Goal: Task Accomplishment & Management: Use online tool/utility

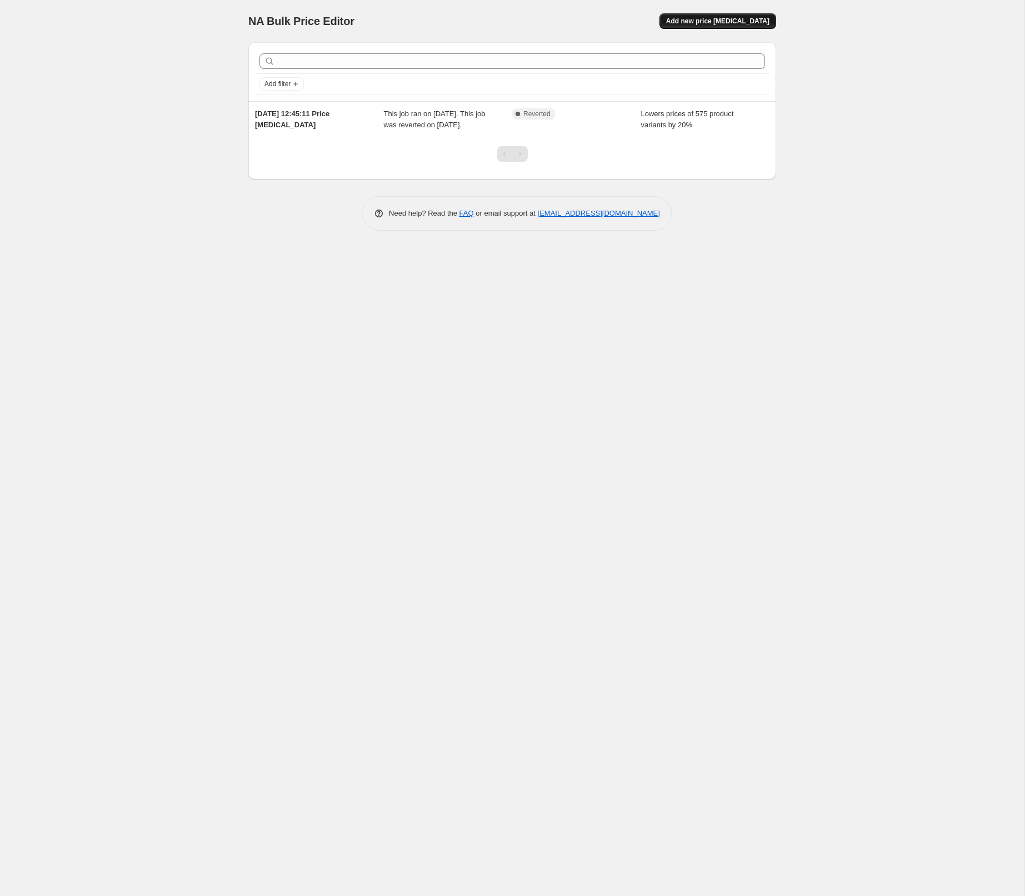
click at [726, 21] on span "Add new price [MEDICAL_DATA]" at bounding box center [717, 21] width 103 height 9
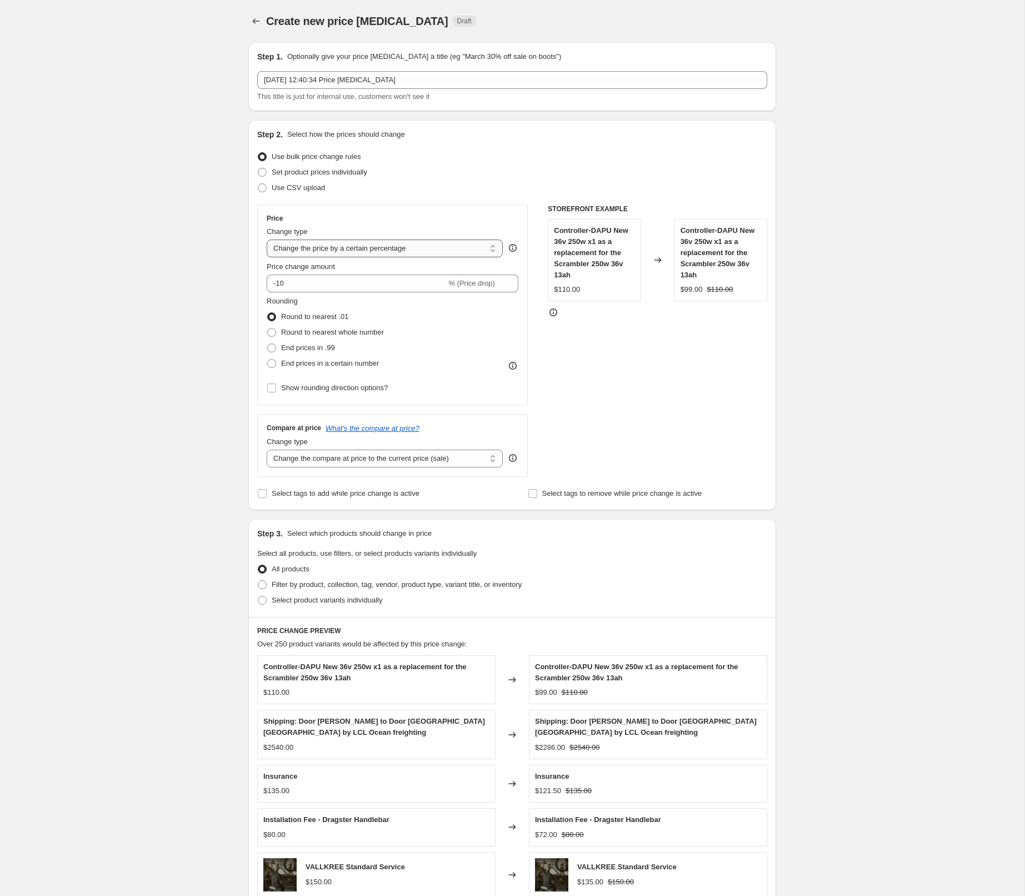
click at [438, 247] on select "Change the price to a certain amount Change the price by a certain amount Chang…" at bounding box center [385, 249] width 236 height 18
select select "by"
click at [267, 240] on select "Change the price to a certain amount Change the price by a certain amount Chang…" at bounding box center [385, 249] width 236 height 18
click at [292, 283] on input "-10.00" at bounding box center [368, 284] width 174 height 18
type input "-1000.00"
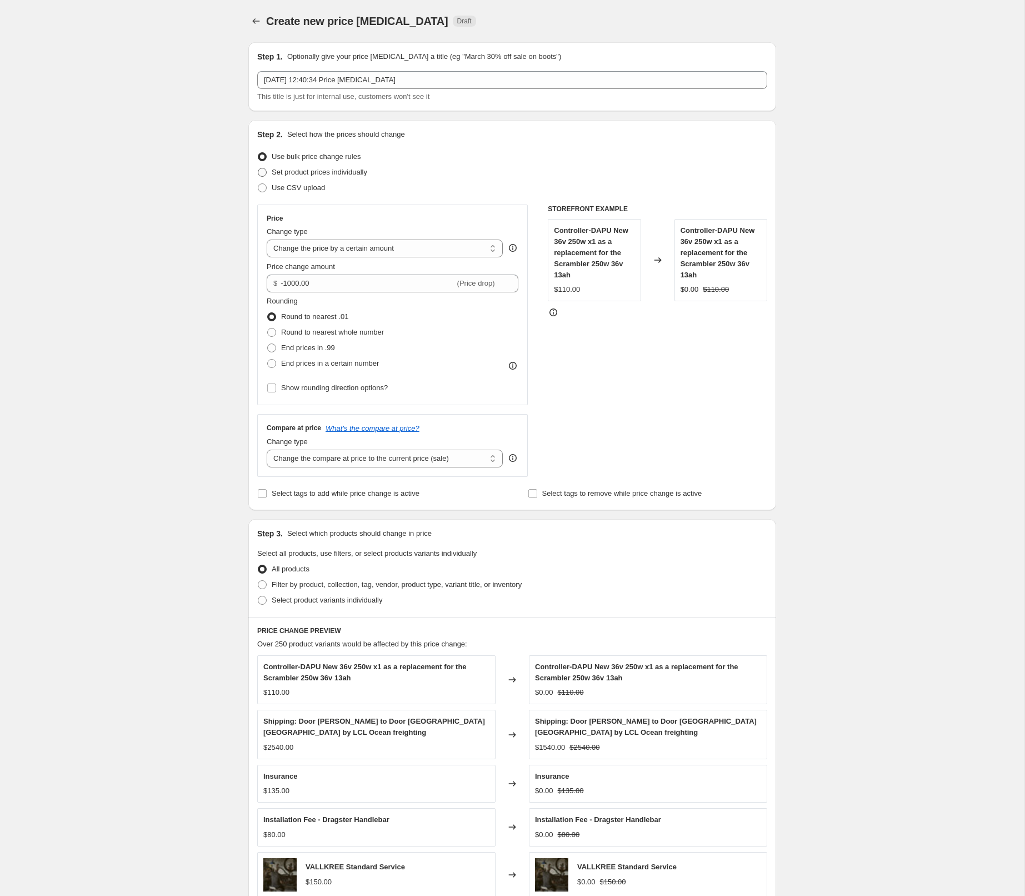
click at [321, 171] on span "Set product prices individually" at bounding box center [320, 172] width 96 height 8
click at [258, 168] on input "Set product prices individually" at bounding box center [258, 168] width 1 height 1
radio input "true"
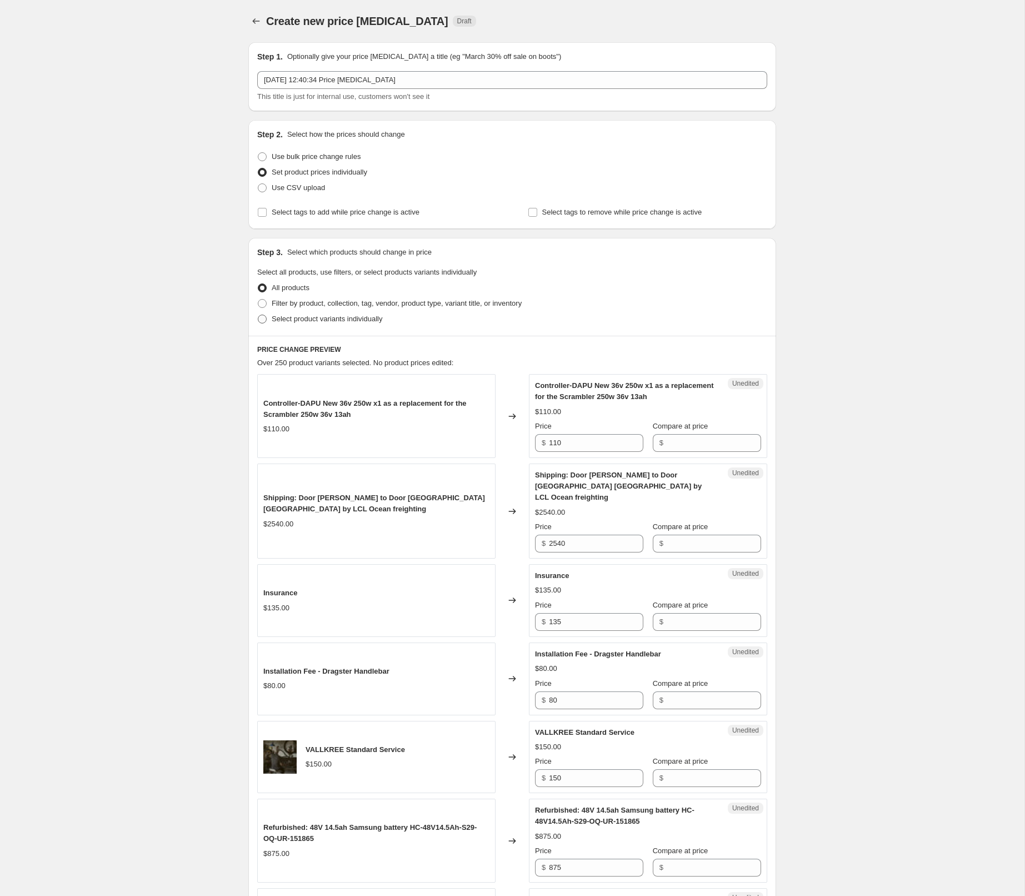
click at [317, 318] on span "Select product variants individually" at bounding box center [327, 319] width 111 height 8
click at [258, 315] on input "Select product variants individually" at bounding box center [258, 315] width 1 height 1
radio input "true"
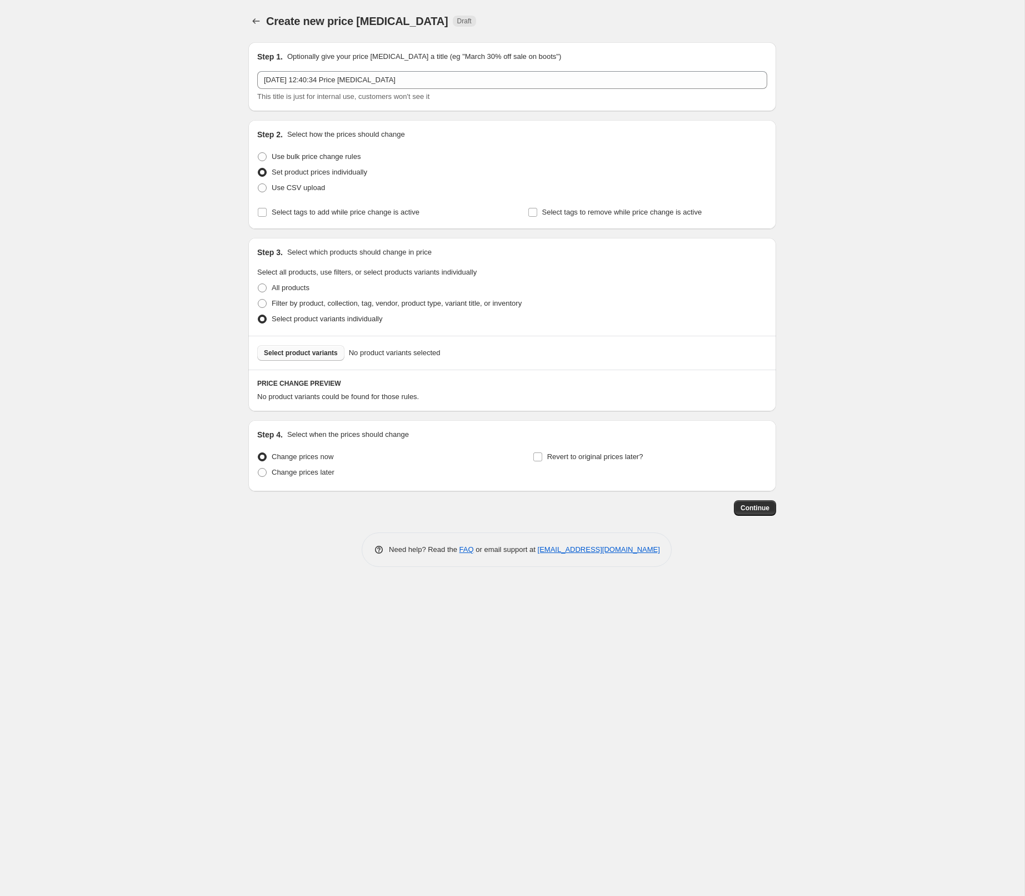
click at [313, 352] on span "Select product variants" at bounding box center [301, 352] width 74 height 9
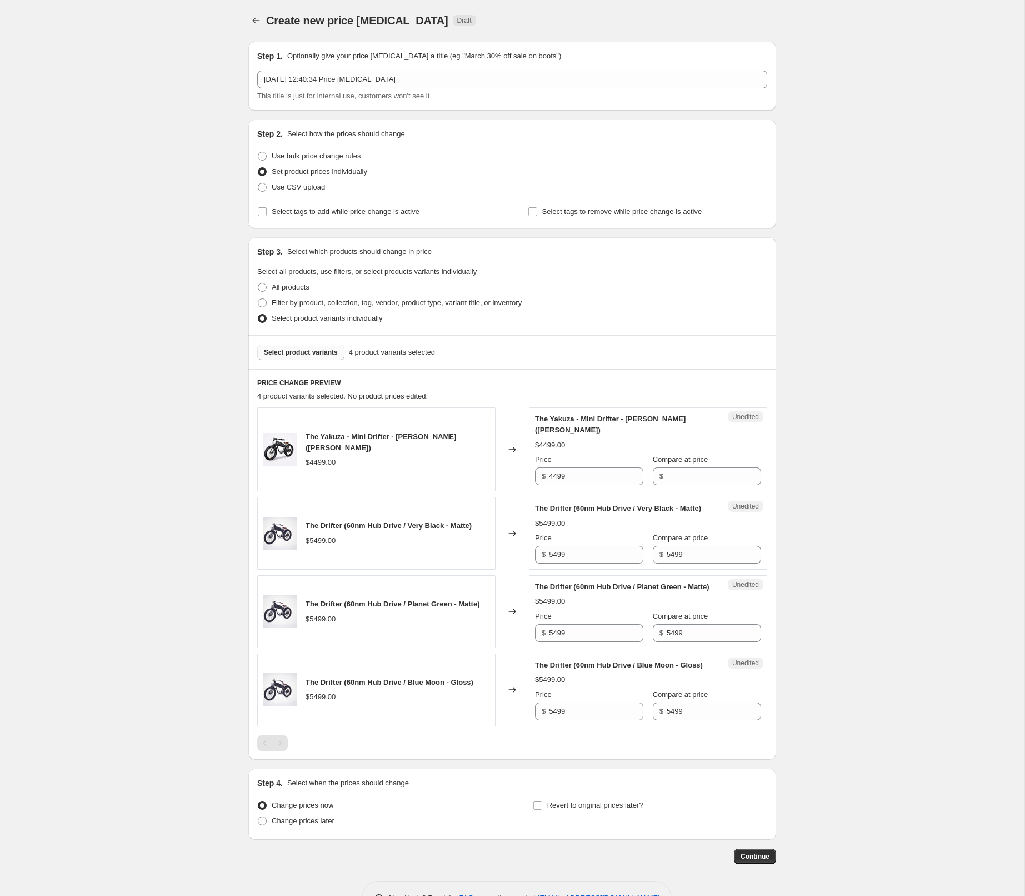
scroll to position [72, 0]
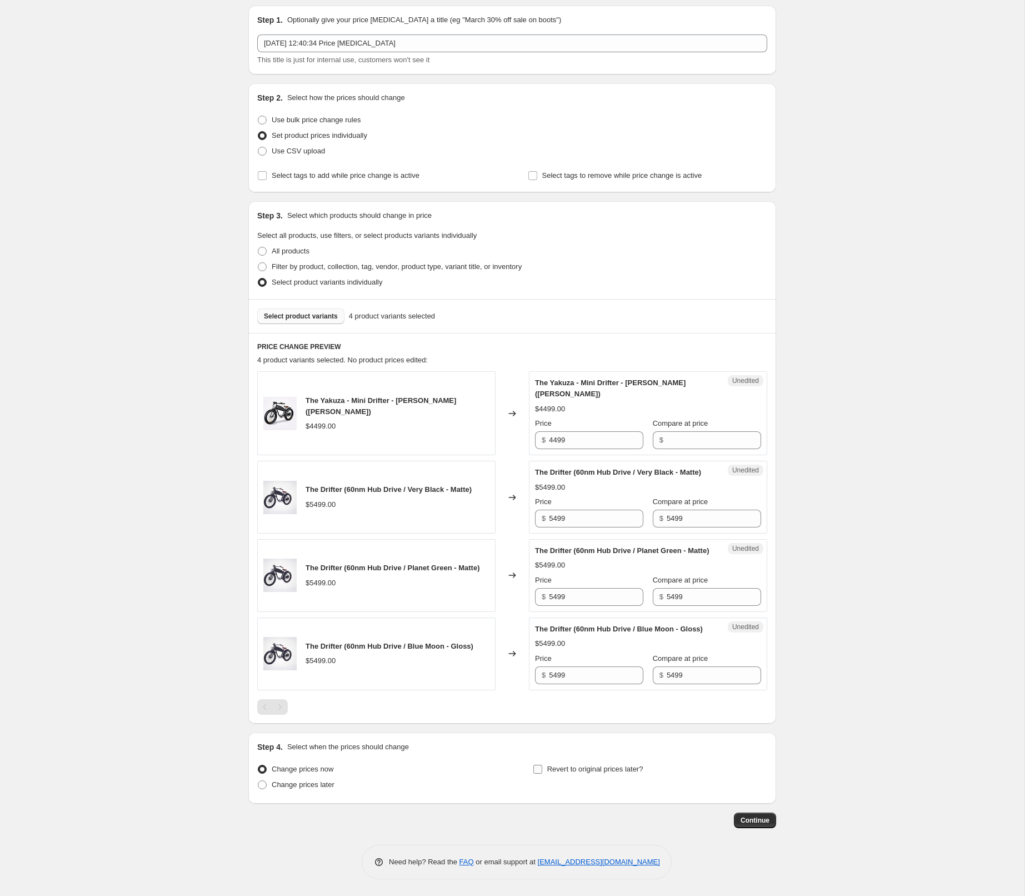
click at [541, 767] on input "Revert to original prices later?" at bounding box center [538, 769] width 9 height 9
checkbox input "true"
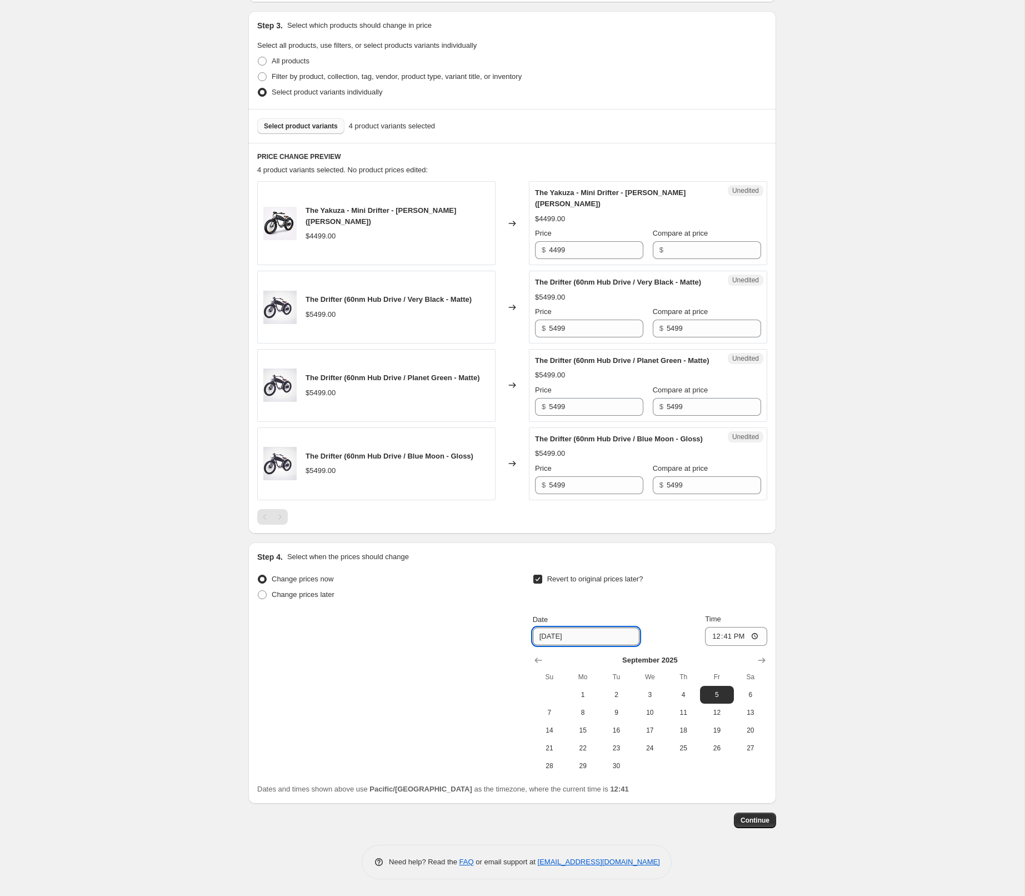
click at [587, 645] on input "[DATE]" at bounding box center [586, 636] width 107 height 18
click at [93, 665] on div "Create new price [MEDICAL_DATA]. This page is ready Create new price [MEDICAL_D…" at bounding box center [512, 334] width 1025 height 1123
click at [556, 717] on span "7" at bounding box center [549, 712] width 24 height 9
type input "[DATE]"
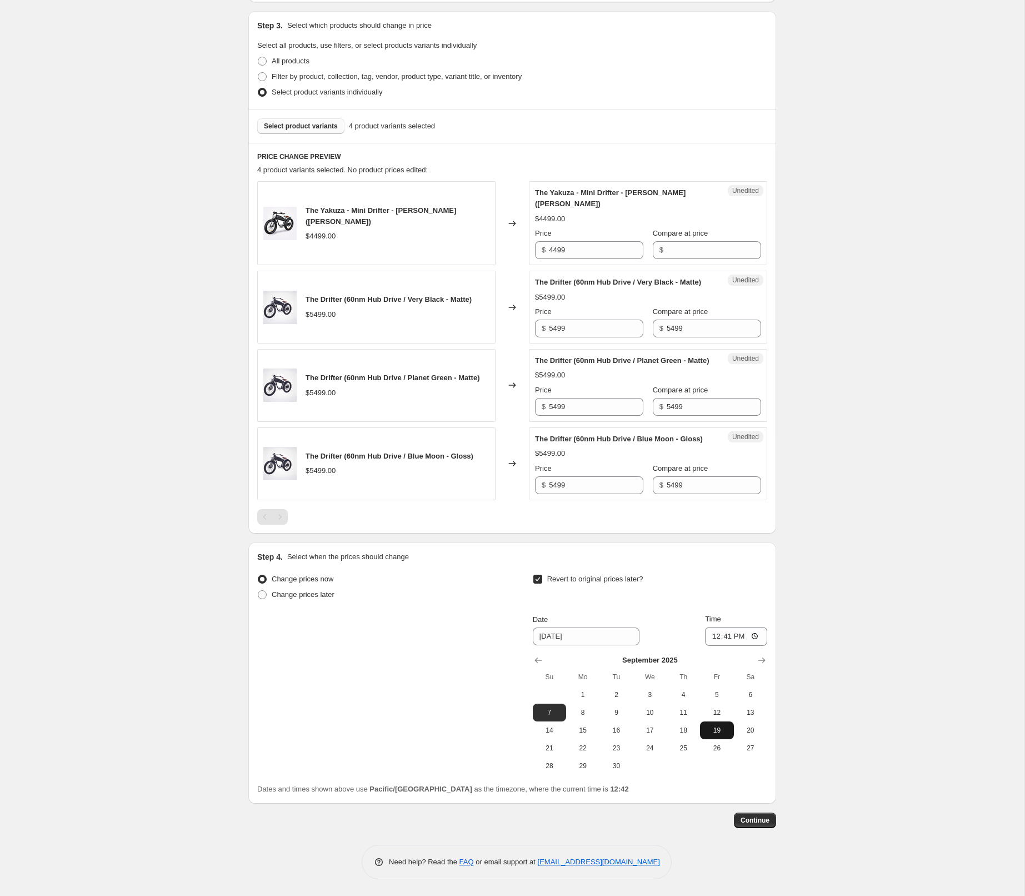
scroll to position [262, 0]
click at [753, 818] on span "Continue" at bounding box center [755, 820] width 29 height 9
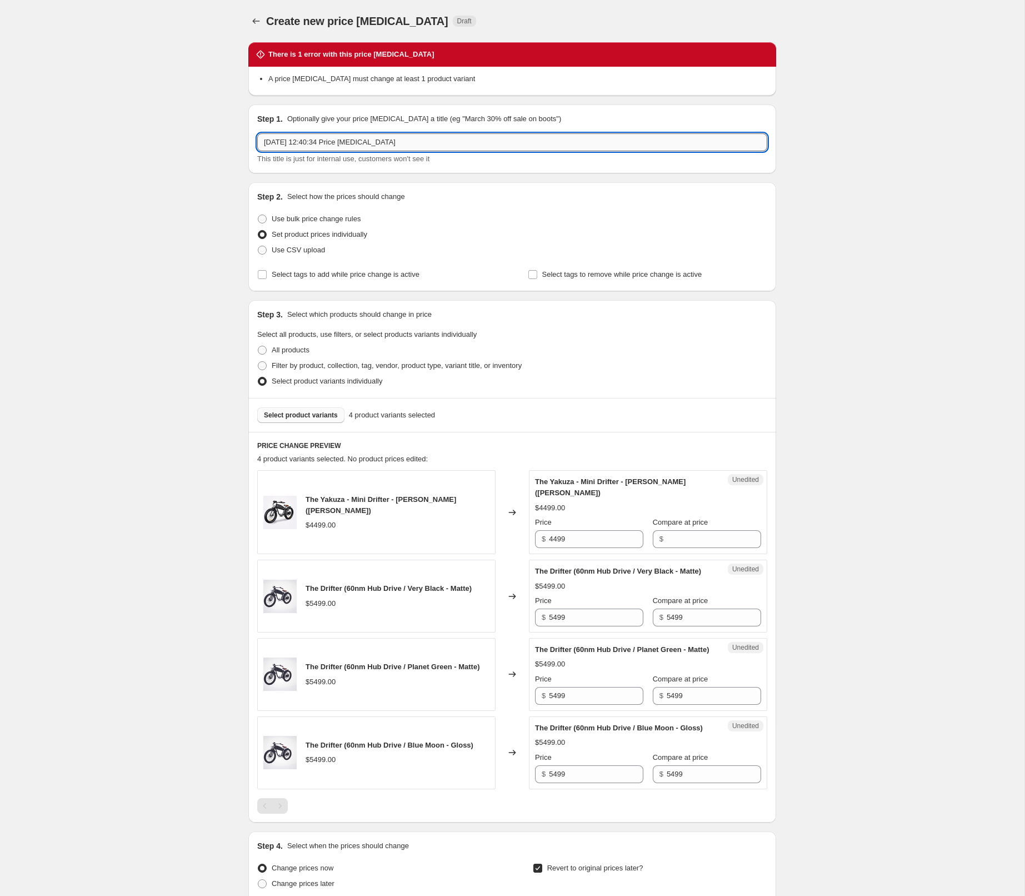
click at [393, 146] on input "[DATE] 12:40:34 Price [MEDICAL_DATA]" at bounding box center [512, 142] width 510 height 18
click at [393, 145] on input "[DATE] 12:40:34 Price [MEDICAL_DATA]" at bounding box center [512, 142] width 510 height 18
click at [321, 142] on input "Father Day Sale - Drifter" at bounding box center [512, 142] width 510 height 18
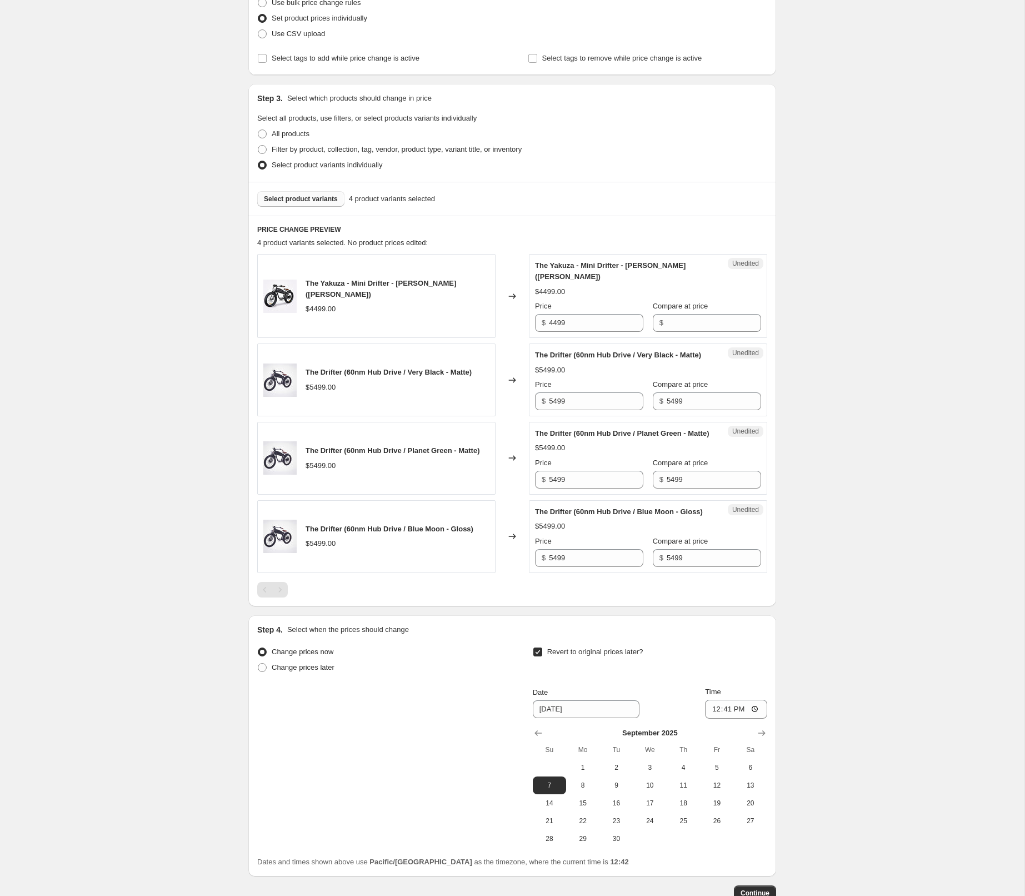
scroll to position [325, 0]
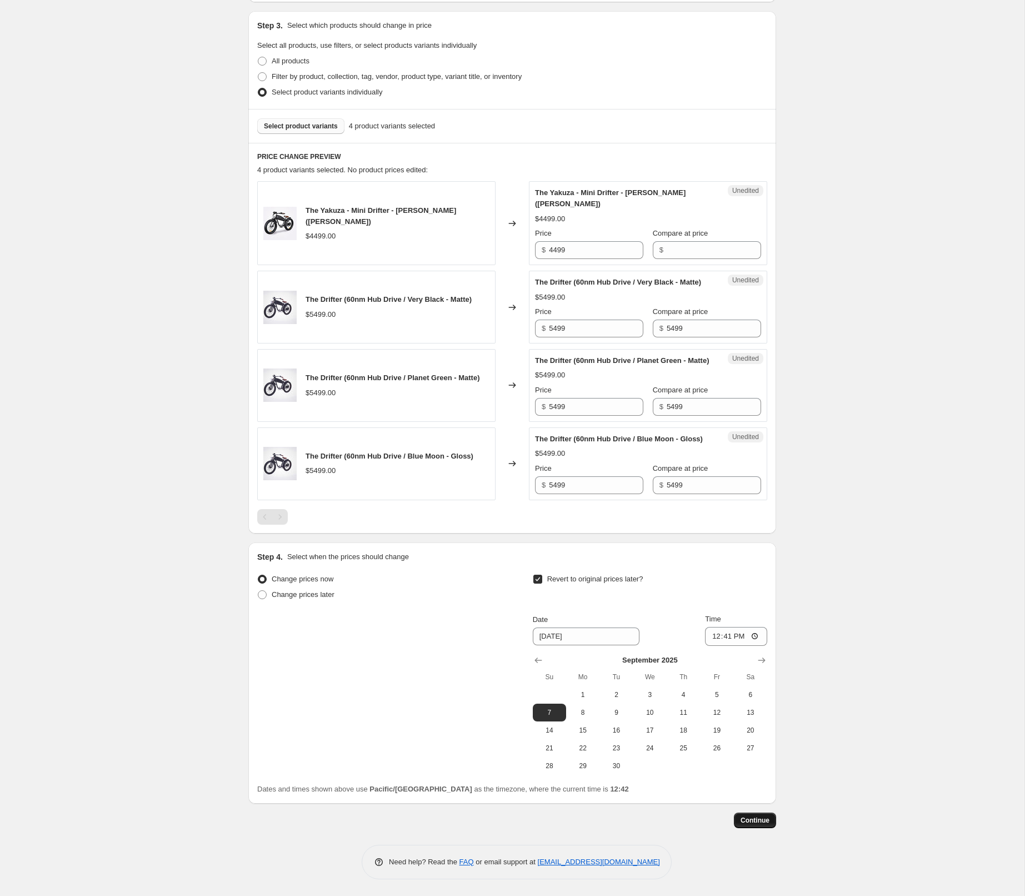
type input "Father Day Sale 2025 - Drifter"
click at [751, 821] on span "Continue" at bounding box center [755, 820] width 29 height 9
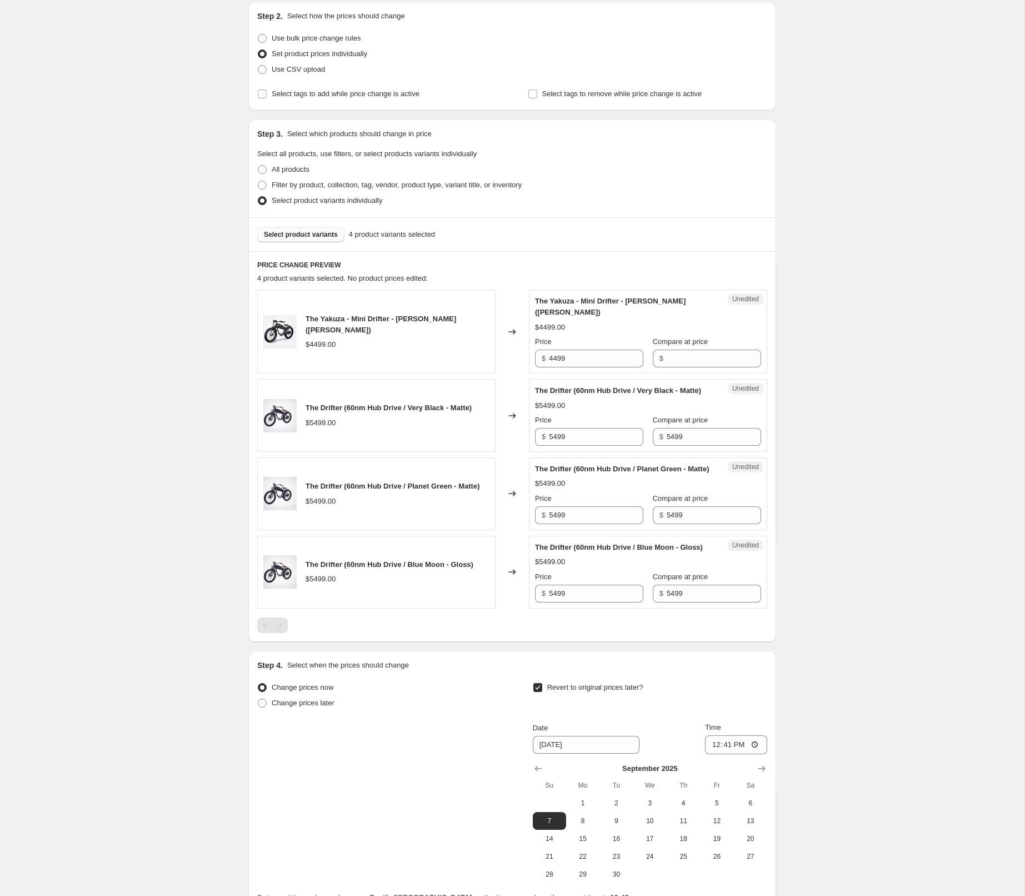
scroll to position [191, 0]
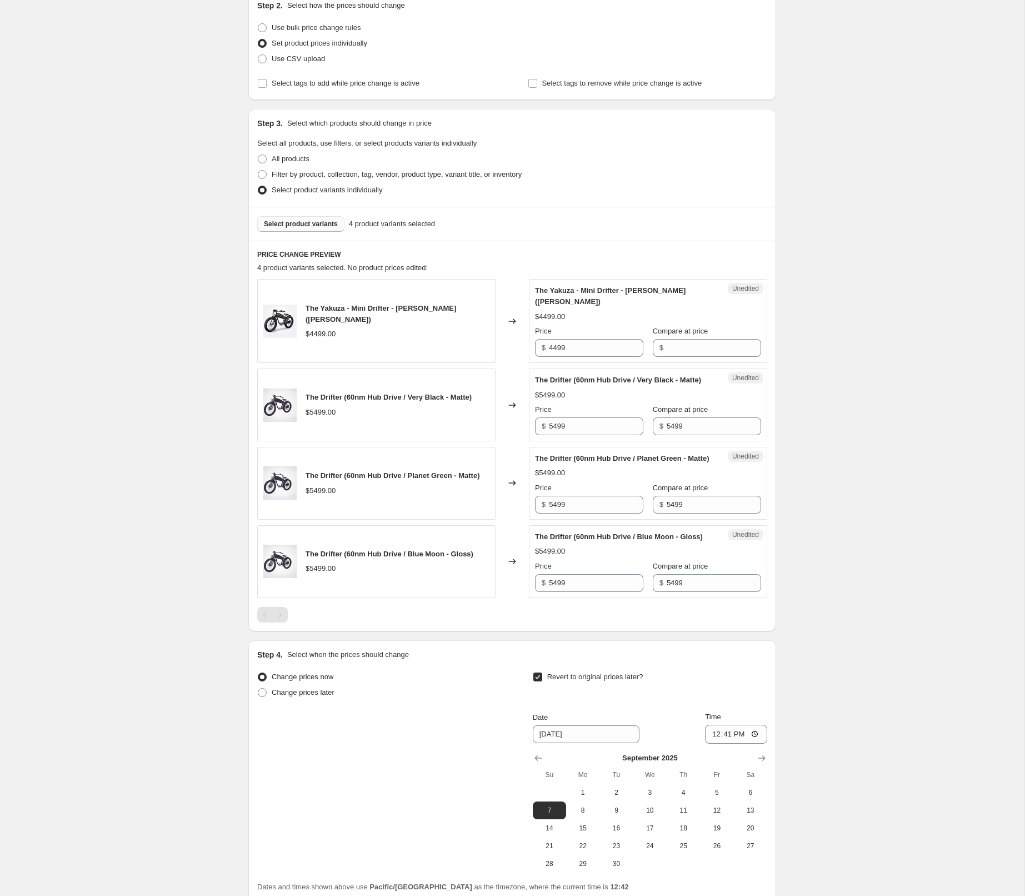
click at [383, 345] on div "The Yakuza - Mini Drifter - [PERSON_NAME] ([PERSON_NAME]) $4499.00" at bounding box center [376, 321] width 238 height 84
click at [667, 433] on input "5499" at bounding box center [714, 426] width 94 height 18
drag, startPoint x: 770, startPoint y: 393, endPoint x: 746, endPoint y: 388, distance: 24.3
click at [770, 393] on div "PRICE CHANGE PREVIEW 4 product variants selected. No product prices edited: The…" at bounding box center [512, 436] width 528 height 391
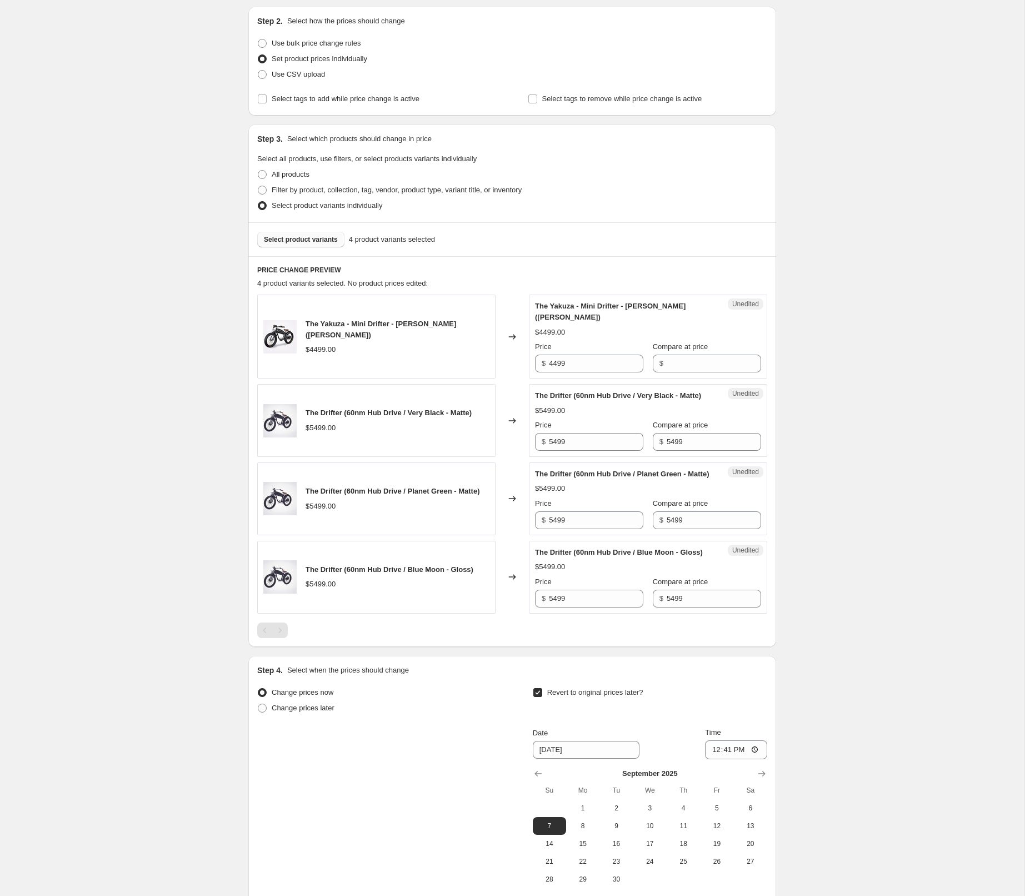
scroll to position [199, 0]
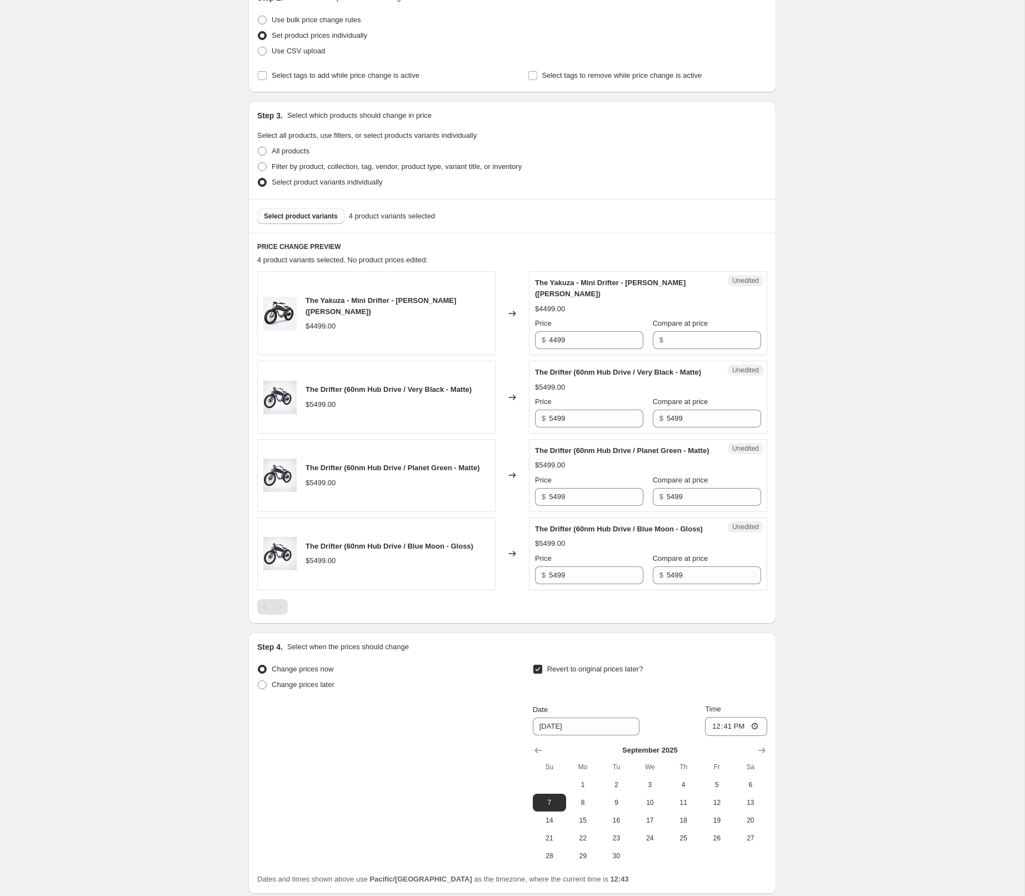
click at [483, 590] on div "The Drifter (60nm Hub Drive / Blue Moon - Gloss) $5499.00" at bounding box center [376, 553] width 238 height 73
click at [447, 507] on div "The Drifter (60nm Hub Drive / Planet Green - Matte) $5499.00" at bounding box center [376, 475] width 238 height 73
drag, startPoint x: 512, startPoint y: 494, endPoint x: 524, endPoint y: 463, distance: 32.2
click at [512, 481] on icon at bounding box center [512, 475] width 11 height 11
click at [508, 382] on div "Changed to" at bounding box center [512, 397] width 33 height 73
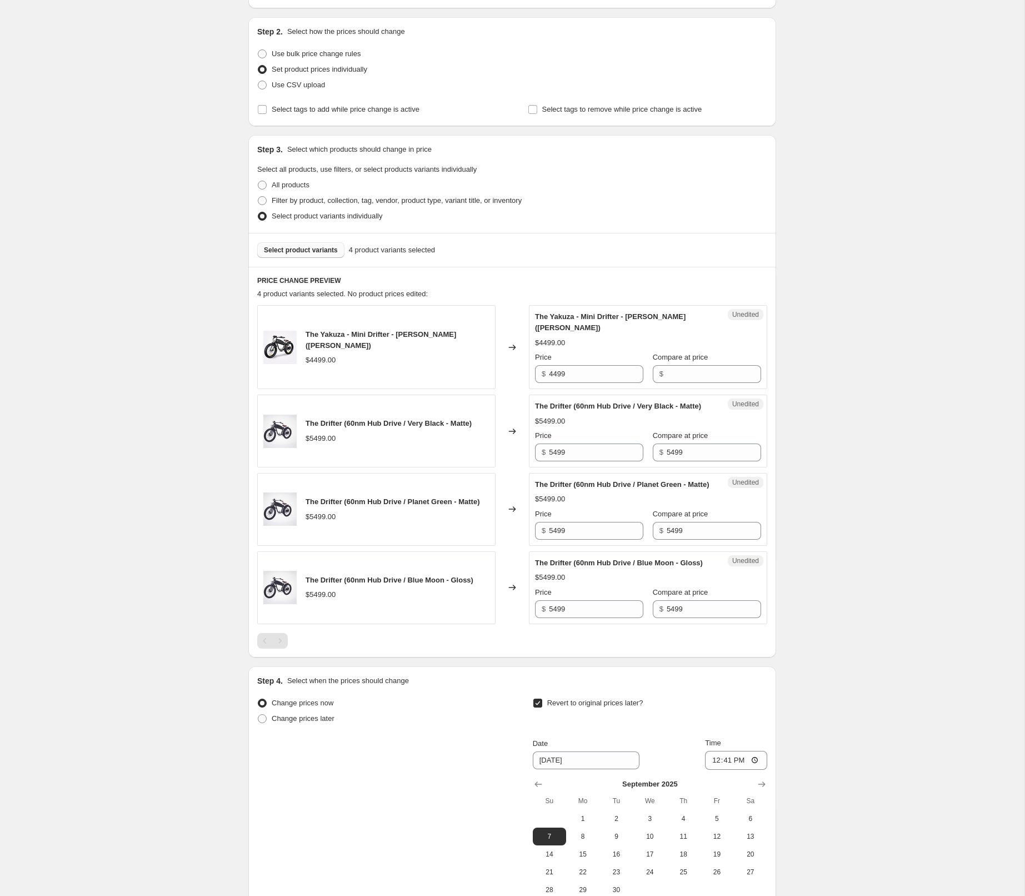
scroll to position [162, 0]
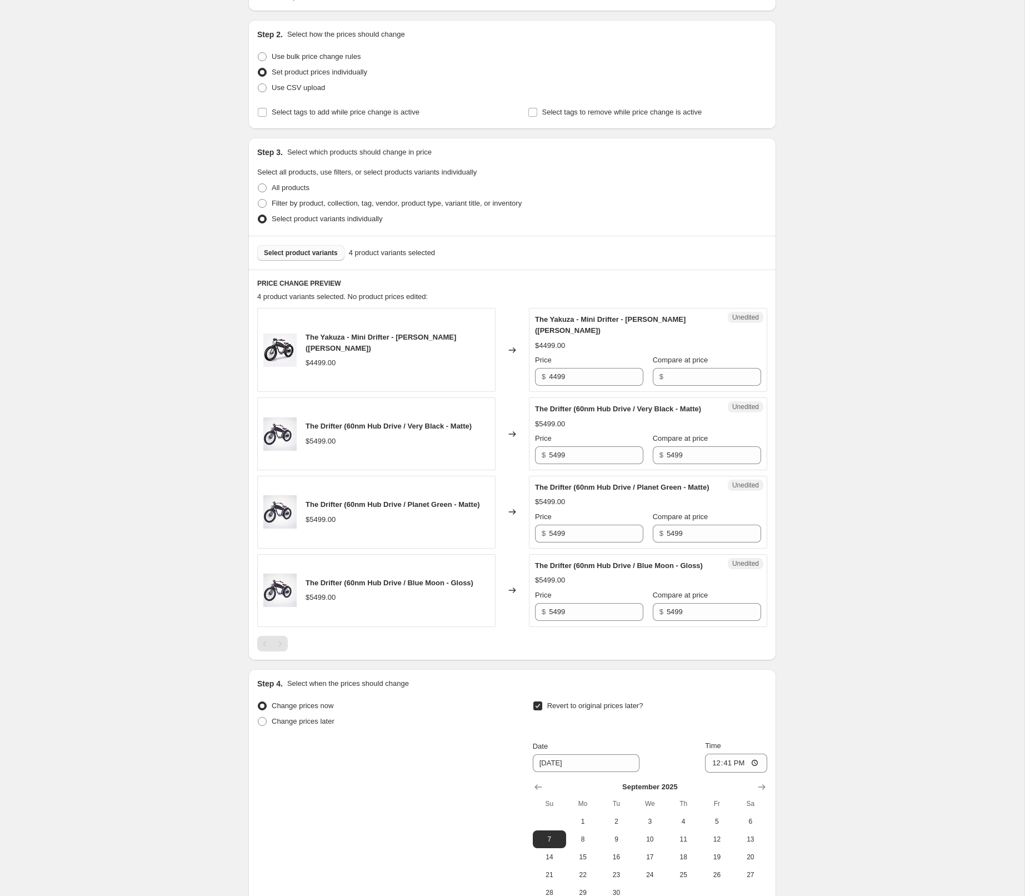
click at [356, 337] on div "The Yakuza - Mini Drifter - [PERSON_NAME] ([PERSON_NAME])" at bounding box center [398, 343] width 184 height 22
click at [322, 253] on span "Select product variants" at bounding box center [301, 252] width 74 height 9
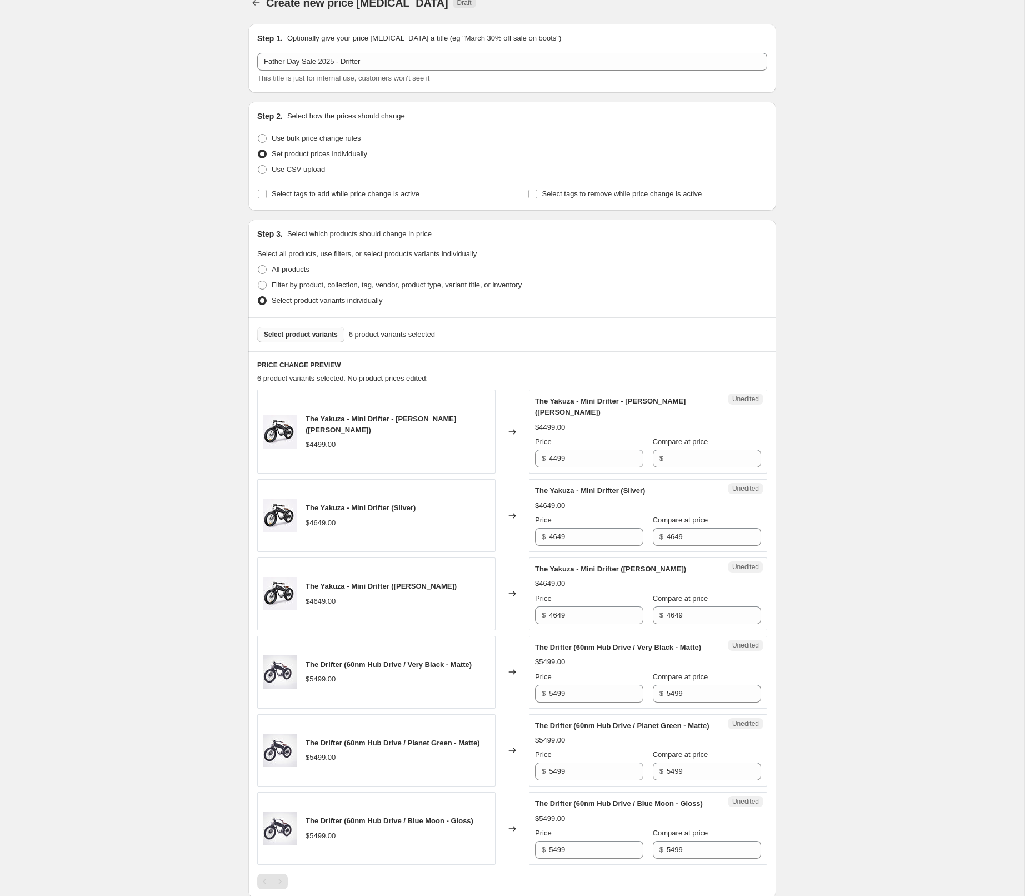
scroll to position [0, 0]
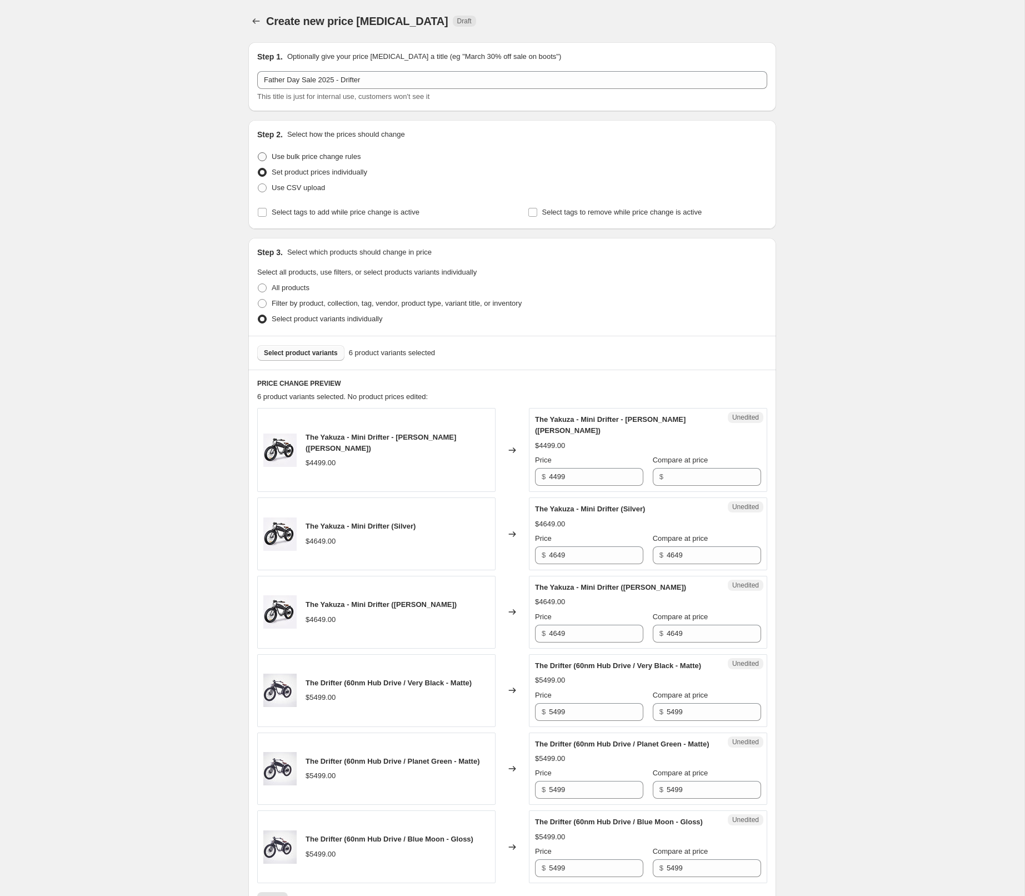
click at [301, 156] on span "Use bulk price change rules" at bounding box center [316, 156] width 89 height 8
click at [258, 153] on input "Use bulk price change rules" at bounding box center [258, 152] width 1 height 1
radio input "true"
select select "by"
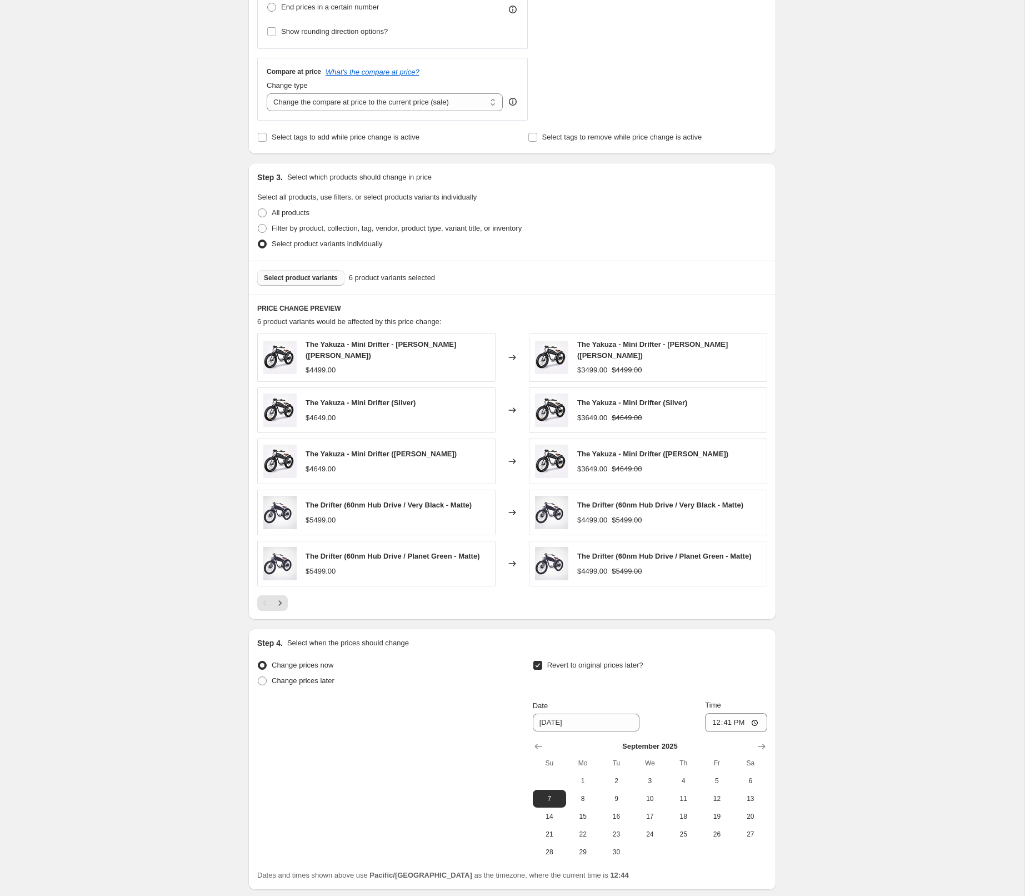
scroll to position [442, 0]
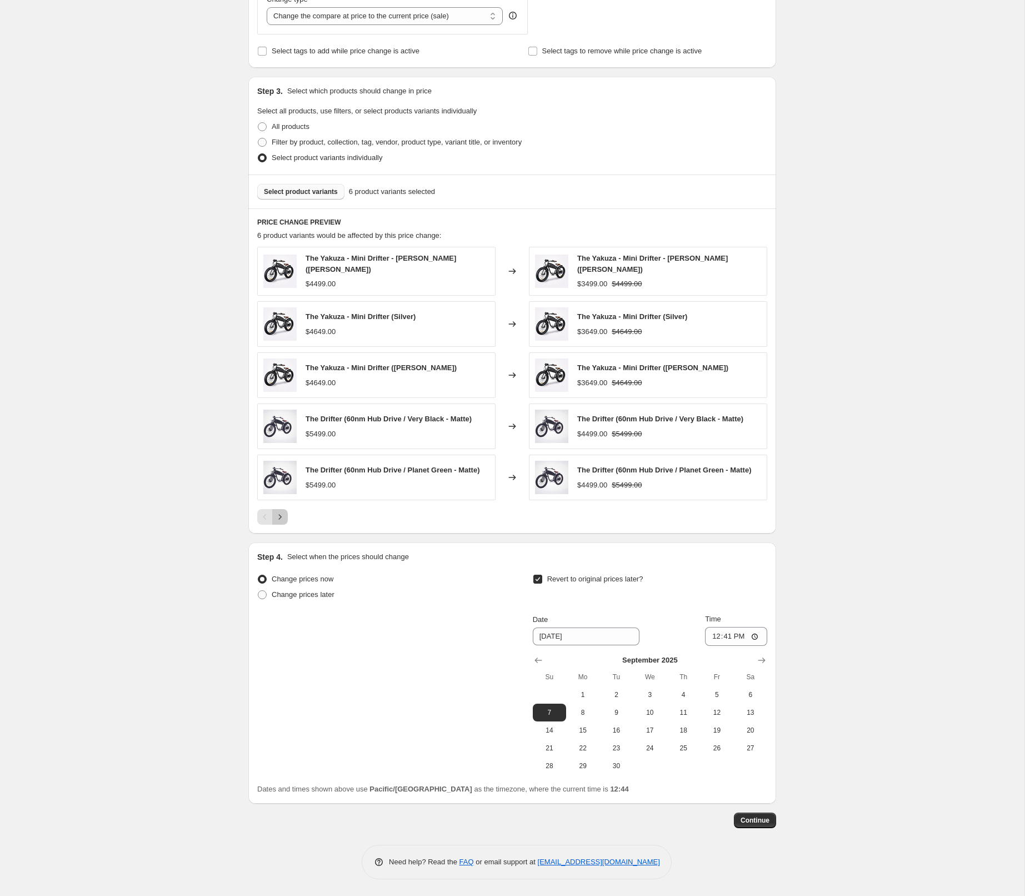
click at [278, 520] on icon "Next" at bounding box center [280, 516] width 11 height 11
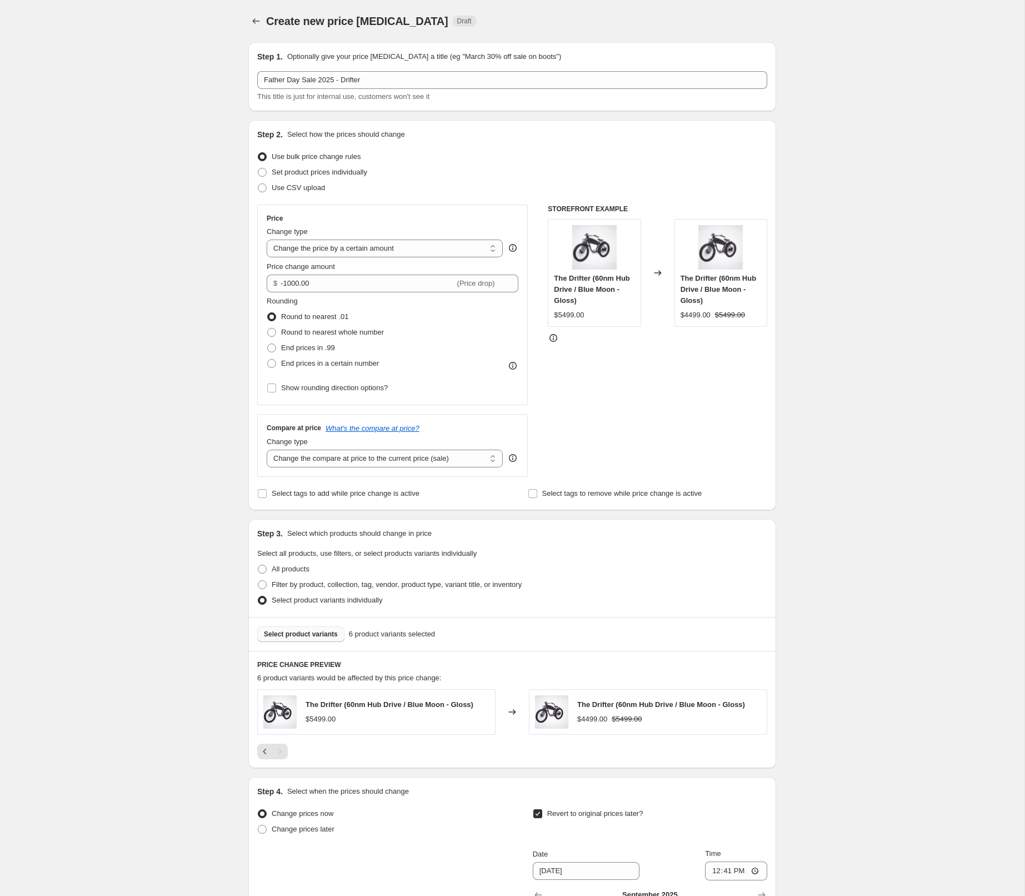
scroll to position [236, 0]
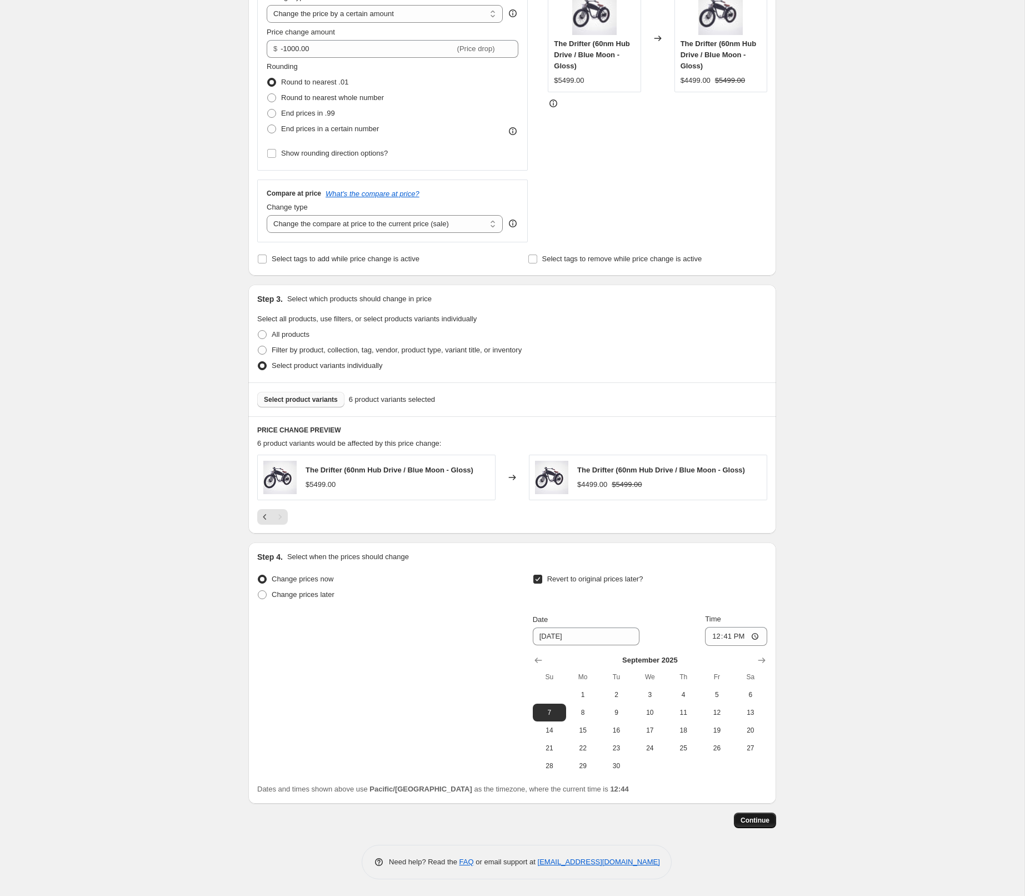
click at [757, 823] on span "Continue" at bounding box center [755, 820] width 29 height 9
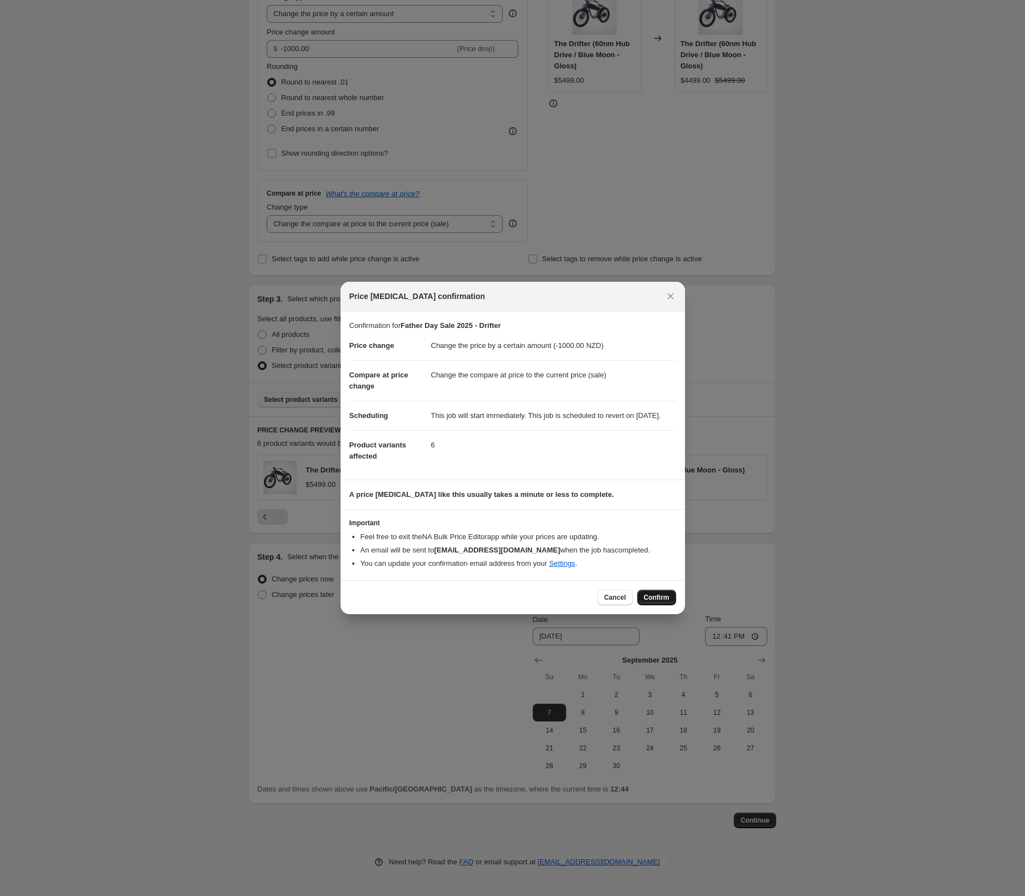
click at [654, 602] on span "Confirm" at bounding box center [657, 597] width 26 height 9
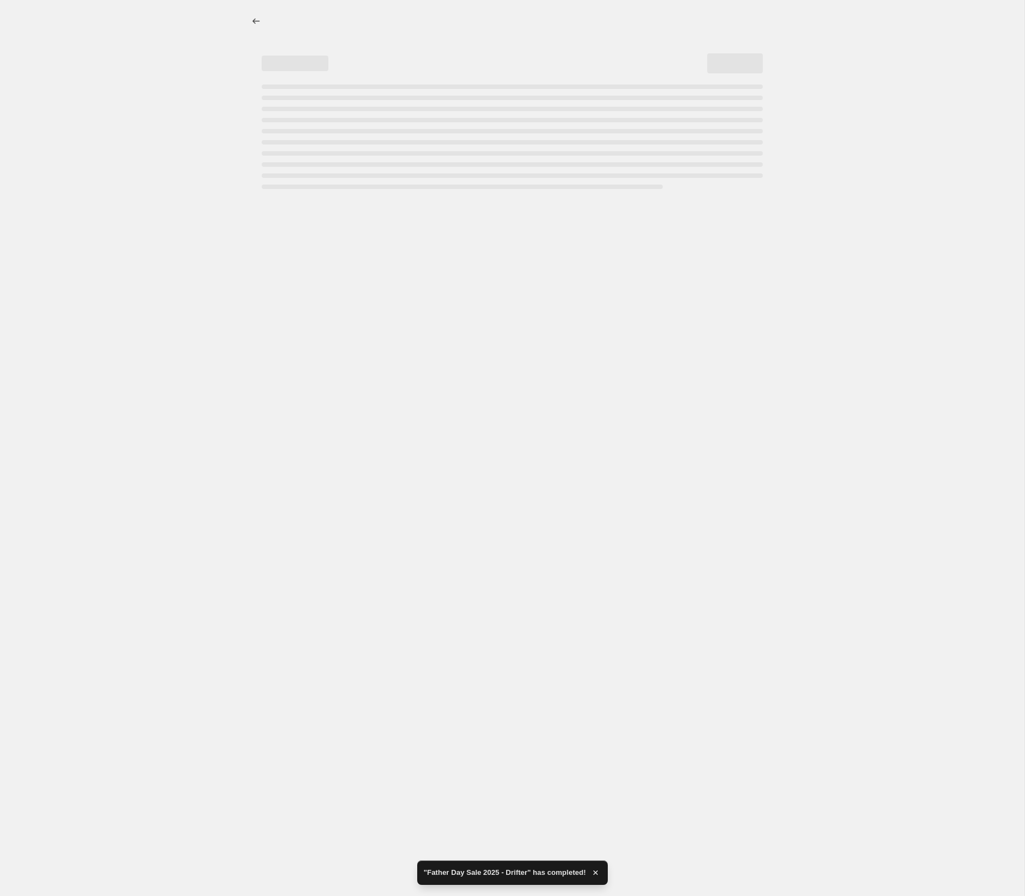
select select "by"
